Goal: Information Seeking & Learning: Find specific fact

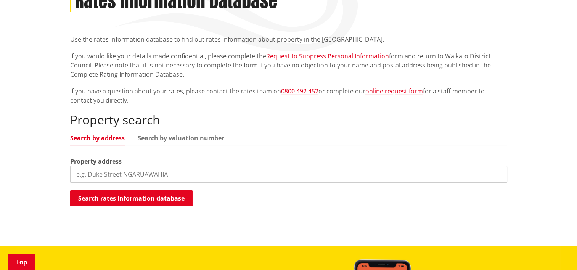
scroll to position [144, 0]
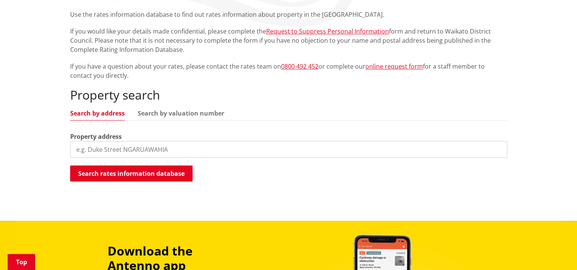
click at [157, 149] on input "search" at bounding box center [288, 149] width 437 height 17
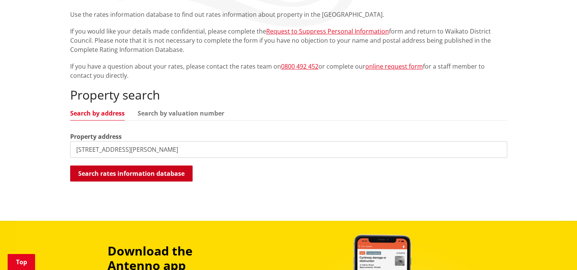
type input "144 russell road"
click at [142, 171] on button "Search rates information database" at bounding box center [131, 174] width 122 height 16
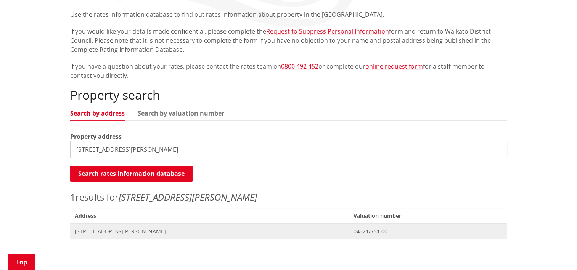
click at [111, 230] on span "[STREET_ADDRESS][PERSON_NAME]" at bounding box center [210, 232] width 270 height 8
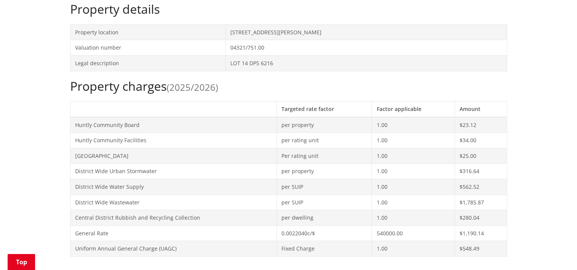
scroll to position [260, 0]
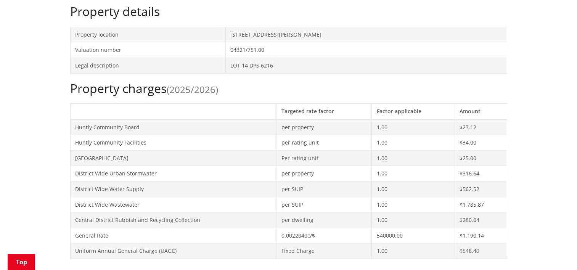
scroll to position [335, 0]
